Goal: Task Accomplishment & Management: Use online tool/utility

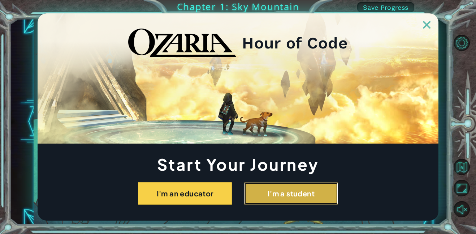
click at [305, 189] on button "I'm a student" at bounding box center [291, 193] width 94 height 22
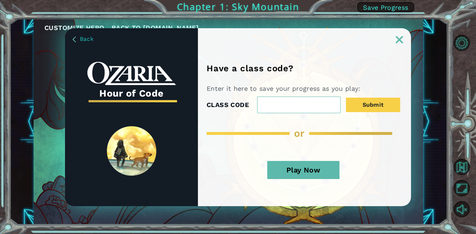
click at [303, 175] on button "Play Now" at bounding box center [303, 170] width 72 height 18
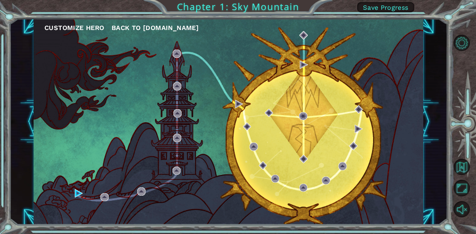
click at [82, 25] on button "Customize Hero" at bounding box center [74, 27] width 60 height 11
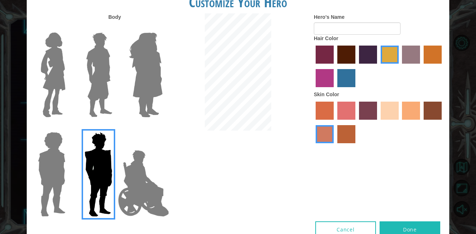
click at [139, 99] on img at bounding box center [145, 75] width 39 height 90
click at [162, 28] on input "Hero Amethyst" at bounding box center [162, 28] width 0 height 0
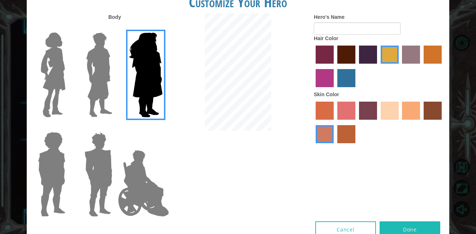
click at [115, 84] on div at bounding box center [97, 71] width 47 height 99
click at [99, 87] on img at bounding box center [99, 75] width 32 height 90
click at [115, 28] on input "Hero Lars" at bounding box center [115, 28] width 0 height 0
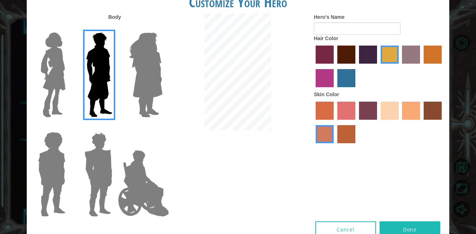
click at [54, 81] on img at bounding box center [53, 75] width 30 height 90
click at [68, 28] on input "Hero Connie" at bounding box center [68, 28] width 0 height 0
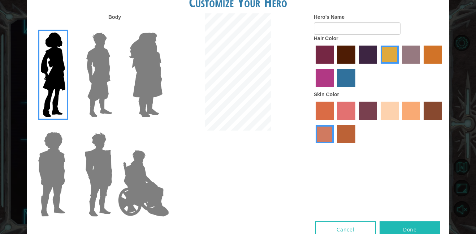
click at [45, 192] on img at bounding box center [51, 174] width 33 height 90
click at [68, 127] on input "Hero Steven" at bounding box center [68, 127] width 0 height 0
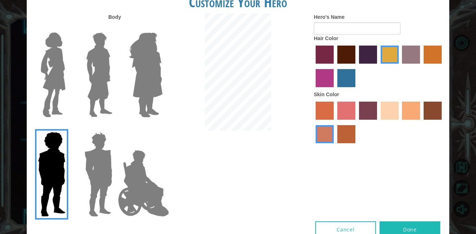
click at [105, 187] on img at bounding box center [99, 174] width 34 height 90
click at [115, 127] on input "Hero Garnet" at bounding box center [115, 127] width 0 height 0
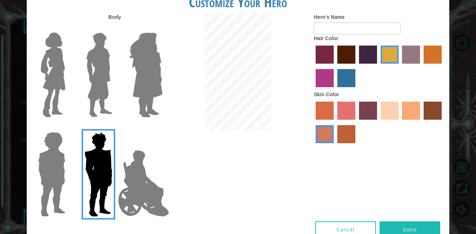
click at [148, 188] on img at bounding box center [143, 183] width 57 height 72
click at [162, 127] on input "Hero Jamie" at bounding box center [162, 127] width 0 height 0
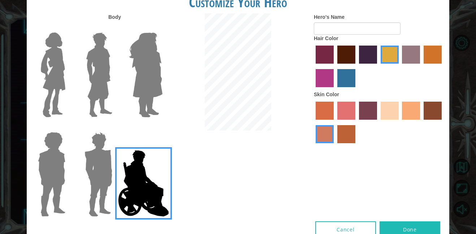
click at [87, 179] on img at bounding box center [99, 174] width 34 height 90
click at [115, 127] on input "Hero Garnet" at bounding box center [115, 127] width 0 height 0
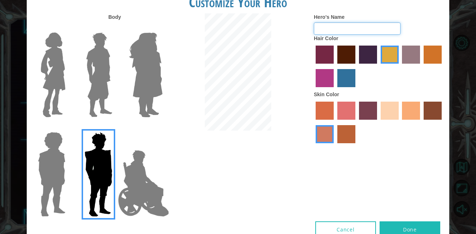
click at [340, 23] on input "Hero's Name" at bounding box center [357, 28] width 87 height 12
type input "s"
type input "[PERSON_NAME]"
click at [410, 51] on label "bazaar hair color" at bounding box center [411, 54] width 18 height 18
click at [400, 66] on input "bazaar hair color" at bounding box center [400, 66] width 0 height 0
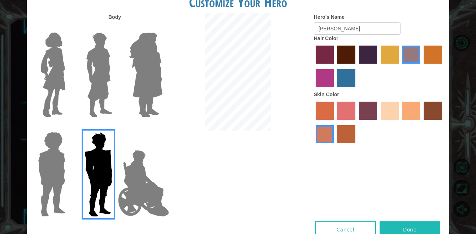
click at [339, 48] on label "maroon hair color" at bounding box center [346, 54] width 18 height 18
click at [335, 66] on input "maroon hair color" at bounding box center [335, 66] width 0 height 0
click at [389, 108] on label "sandy beach skin color" at bounding box center [389, 110] width 18 height 18
click at [378, 122] on input "sandy beach skin color" at bounding box center [378, 122] width 0 height 0
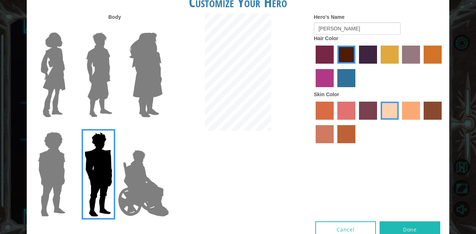
click at [416, 227] on button "Done" at bounding box center [409, 229] width 61 height 16
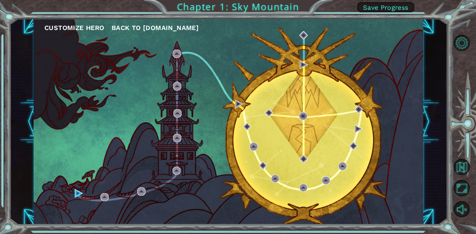
click at [148, 26] on span "Back to [DOMAIN_NAME]" at bounding box center [155, 28] width 87 height 8
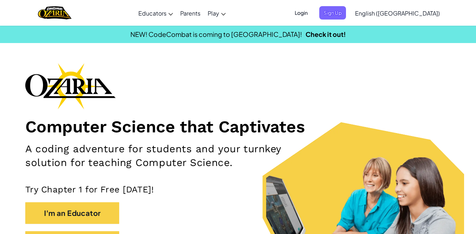
click at [95, 229] on div "I'm an Educator" at bounding box center [237, 216] width 425 height 29
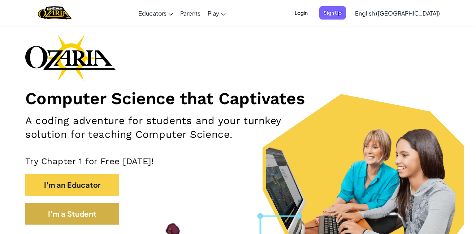
scroll to position [26, 0]
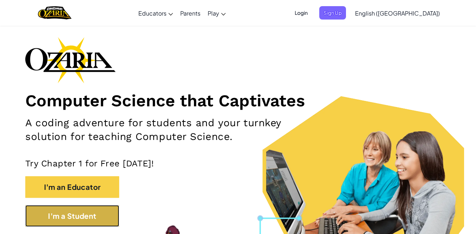
click at [82, 218] on button "I'm a Student" at bounding box center [72, 216] width 94 height 22
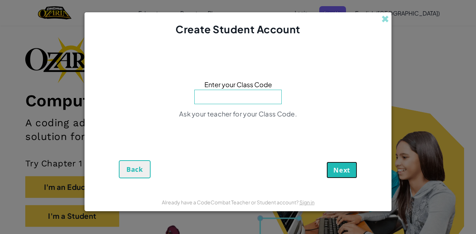
click at [347, 166] on span "Next" at bounding box center [341, 169] width 17 height 9
click at [345, 168] on span "Next" at bounding box center [341, 169] width 17 height 9
click at [386, 18] on span at bounding box center [385, 19] width 8 height 8
